Goal: Answer question/provide support: Answer question/provide support

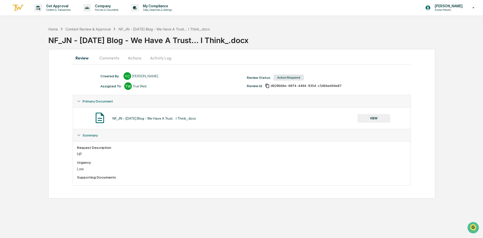
click at [105, 55] on button "Comments" at bounding box center [109, 58] width 28 height 12
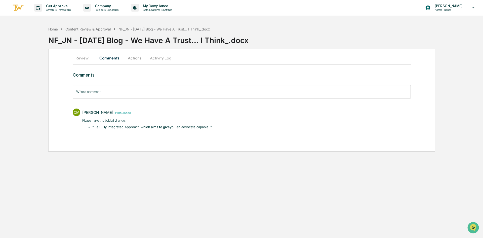
drag, startPoint x: 82, startPoint y: 120, endPoint x: 217, endPoint y: 130, distance: 135.5
click at [217, 130] on div "CM [PERSON_NAME] 14 hours ago Please make the bolded change: "...a Fully Integr…" at bounding box center [242, 118] width 338 height 25
copy div "Please make the bolded change: "...a Fully Integrated Approach, which aims to g…"
click at [206, 139] on div "Comments Write a comment... Write a comment... CM [PERSON_NAME] 14 hours ago Pl…" at bounding box center [242, 110] width 338 height 77
click at [77, 59] on button "Review" at bounding box center [84, 58] width 23 height 12
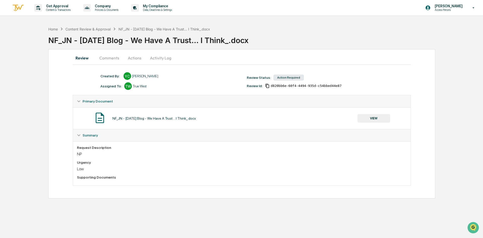
click at [116, 58] on button "Comments" at bounding box center [109, 58] width 28 height 12
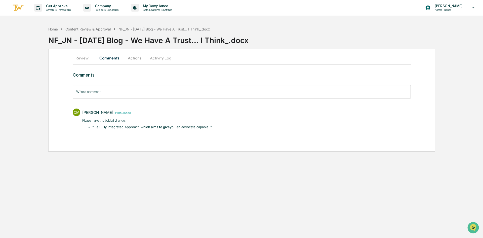
drag, startPoint x: 215, startPoint y: 127, endPoint x: 94, endPoint y: 122, distance: 121.6
click at [82, 121] on div "CM [PERSON_NAME] 14 hours ago Please make the bolded change: "...a Fully Integr…" at bounding box center [242, 118] width 338 height 25
copy div "Please make the bolded change: "...a Fully Integrated Approach, which aims to g…"
